Goal: Use online tool/utility: Utilize a website feature to perform a specific function

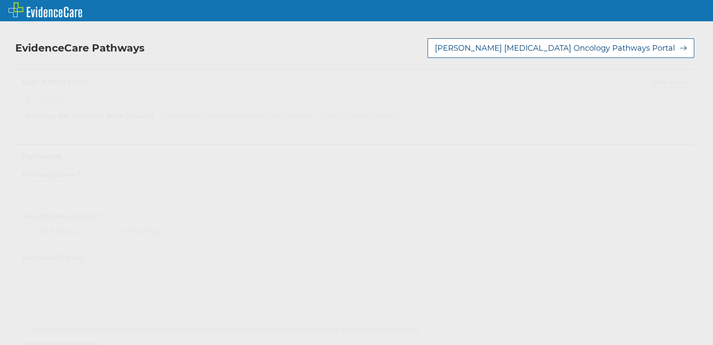
click at [677, 189] on icon at bounding box center [679, 190] width 5 height 3
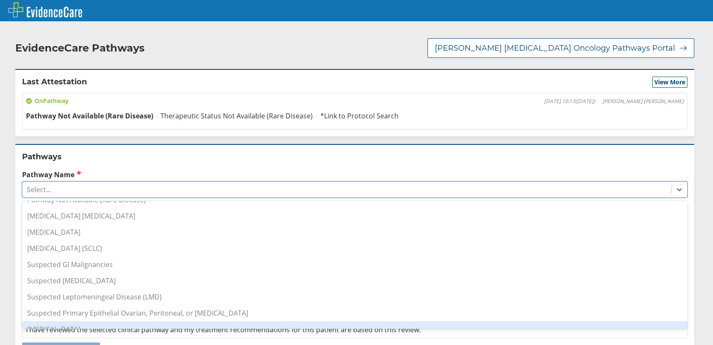
scroll to position [632, 0]
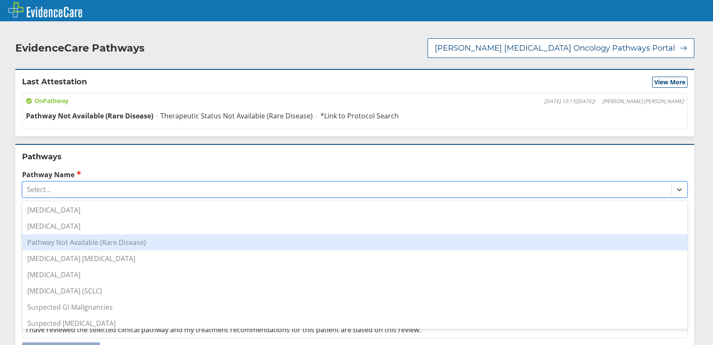
click at [95, 244] on div "Pathway Not Available (Rare Disease)" at bounding box center [355, 242] width 666 height 16
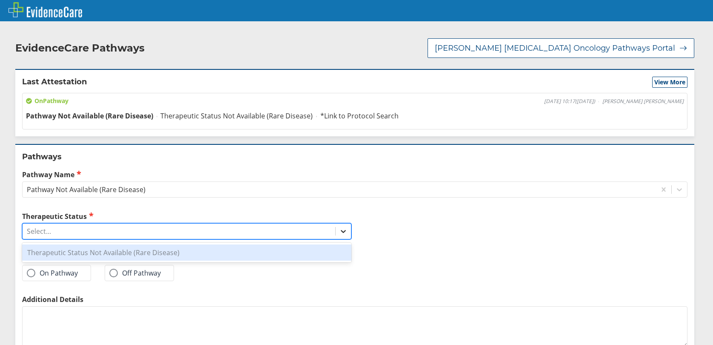
click at [339, 233] on icon at bounding box center [343, 231] width 9 height 9
click at [113, 252] on div "Therapeutic Status Not Available (Rare Disease)" at bounding box center [186, 252] width 329 height 16
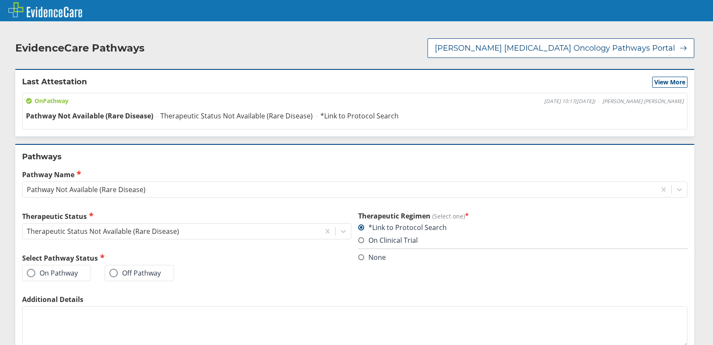
click at [30, 275] on span at bounding box center [31, 273] width 9 height 9
click at [0, 0] on input "On Pathway" at bounding box center [0, 0] width 0 height 0
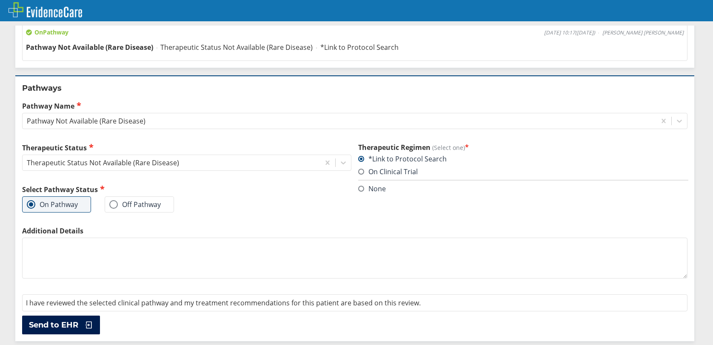
click at [55, 326] on span "Send to EHR" at bounding box center [53, 325] width 49 height 10
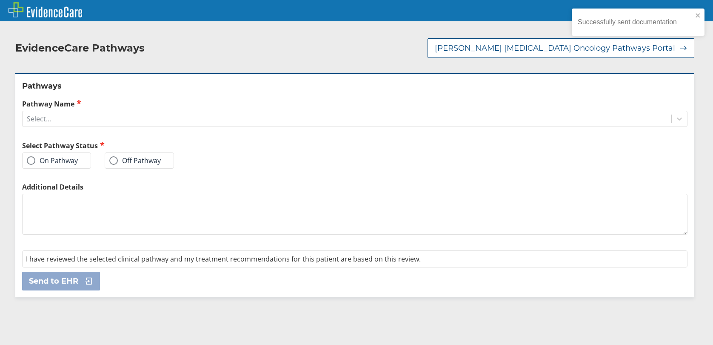
scroll to position [0, 0]
